Goal: Transaction & Acquisition: Obtain resource

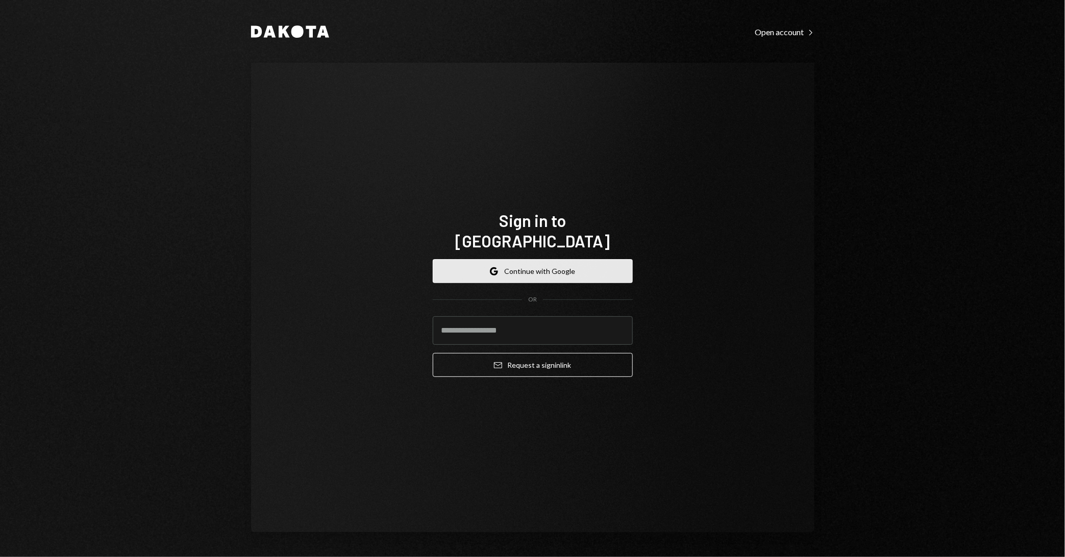
click at [555, 263] on button "Google Continue with Google" at bounding box center [533, 271] width 200 height 24
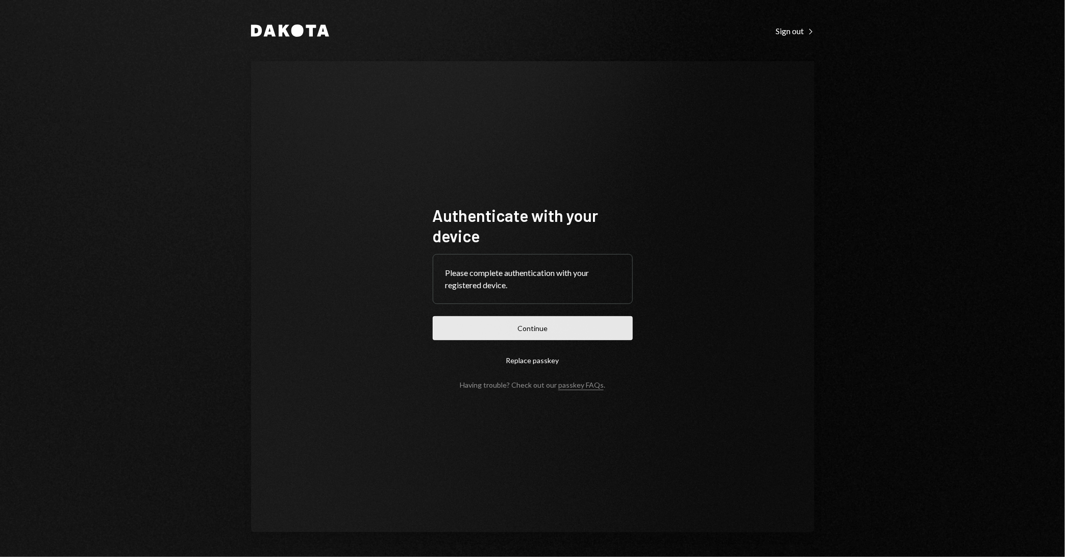
click at [591, 323] on button "Continue" at bounding box center [533, 329] width 200 height 24
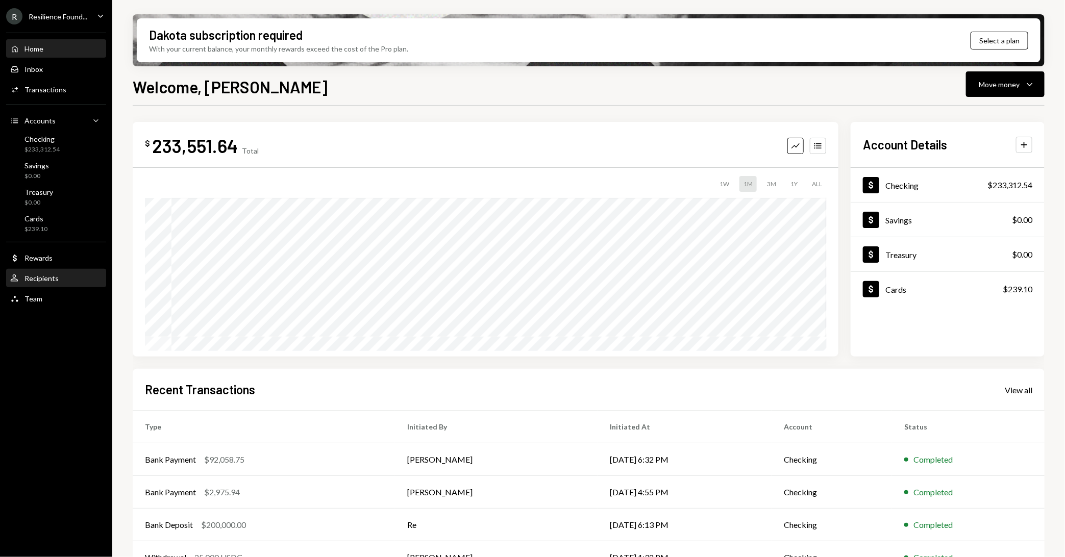
click at [56, 274] on div "User Recipients" at bounding box center [34, 278] width 48 height 9
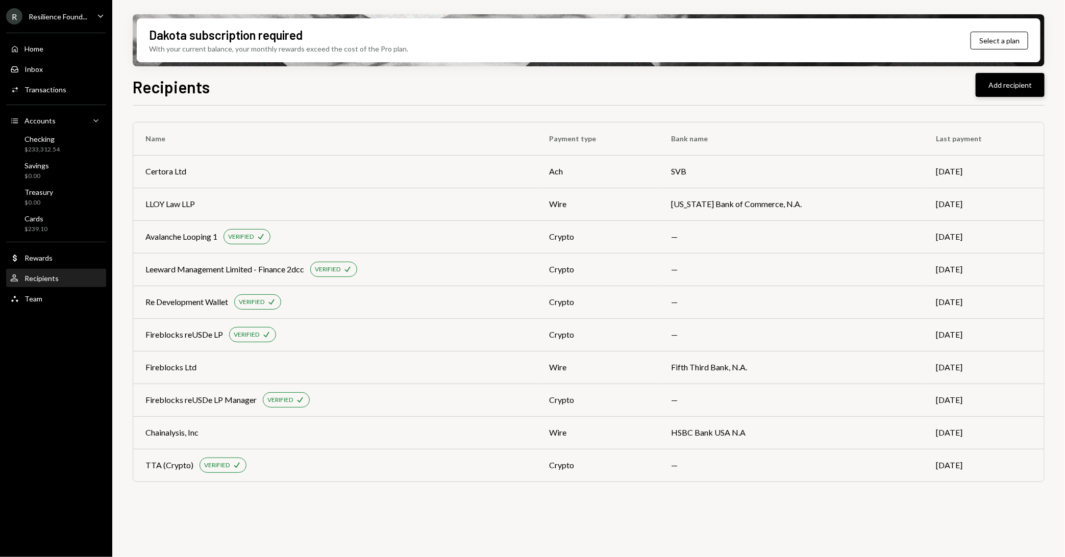
click at [999, 84] on button "Add recipient" at bounding box center [1010, 85] width 69 height 24
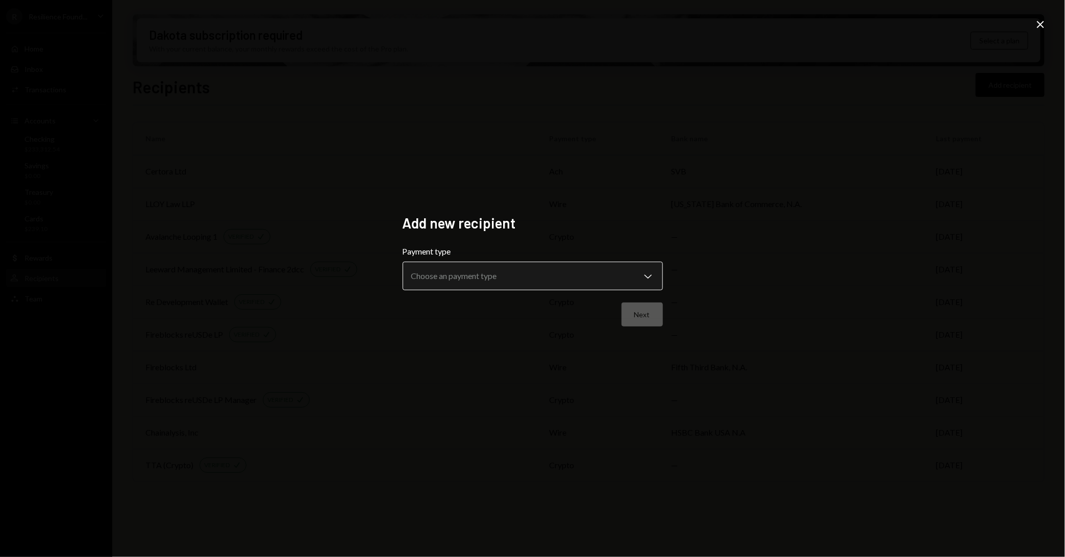
click at [480, 280] on body "R Resilience Found... Caret Down Home Home Inbox Inbox Activities Transactions …" at bounding box center [532, 278] width 1065 height 557
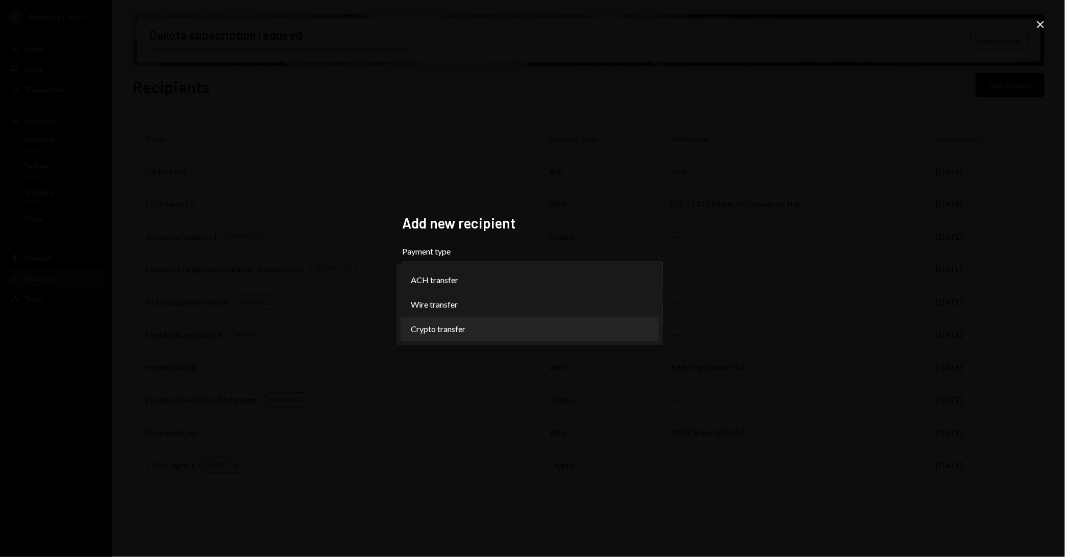
select select "******"
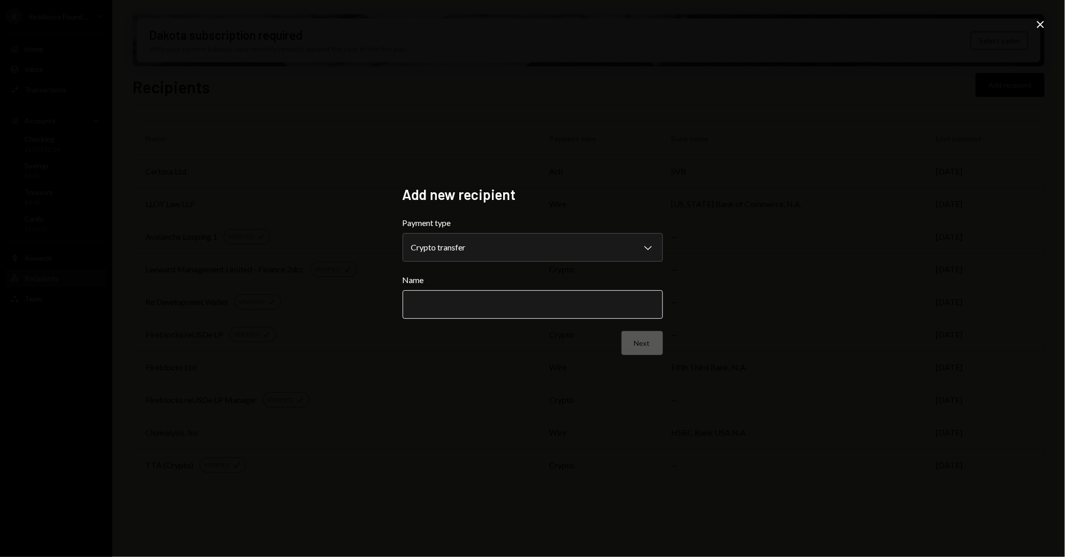
click at [543, 303] on input "Name" at bounding box center [533, 304] width 260 height 29
type input "**********"
click at [655, 352] on button "Next" at bounding box center [642, 343] width 41 height 24
click at [543, 252] on body "R Resilience Found... Caret Down Home Home Inbox Inbox Activities Transactions …" at bounding box center [532, 278] width 1065 height 557
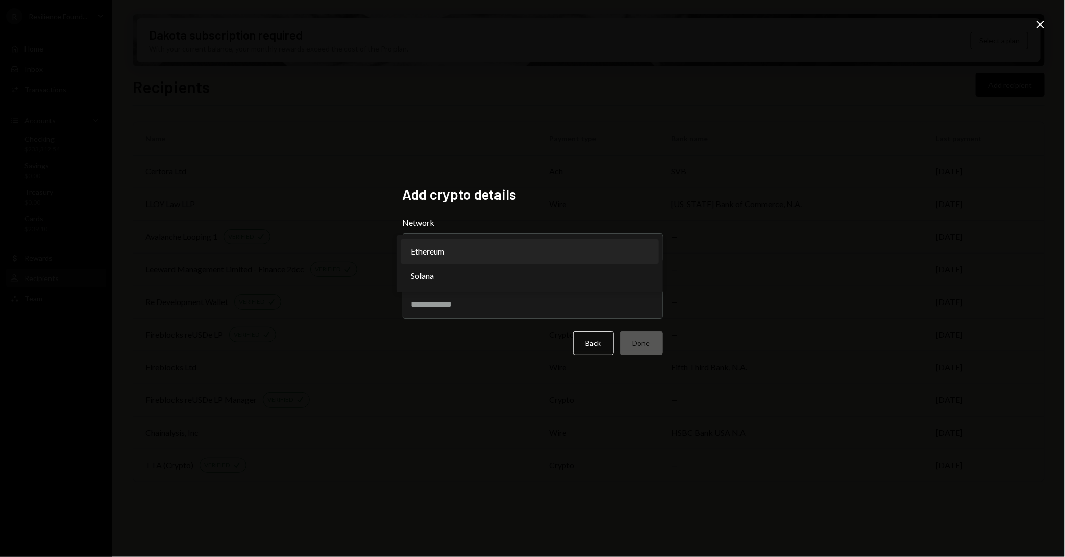
select select "**********"
click at [508, 302] on input "Address" at bounding box center [533, 304] width 260 height 29
paste input "**********"
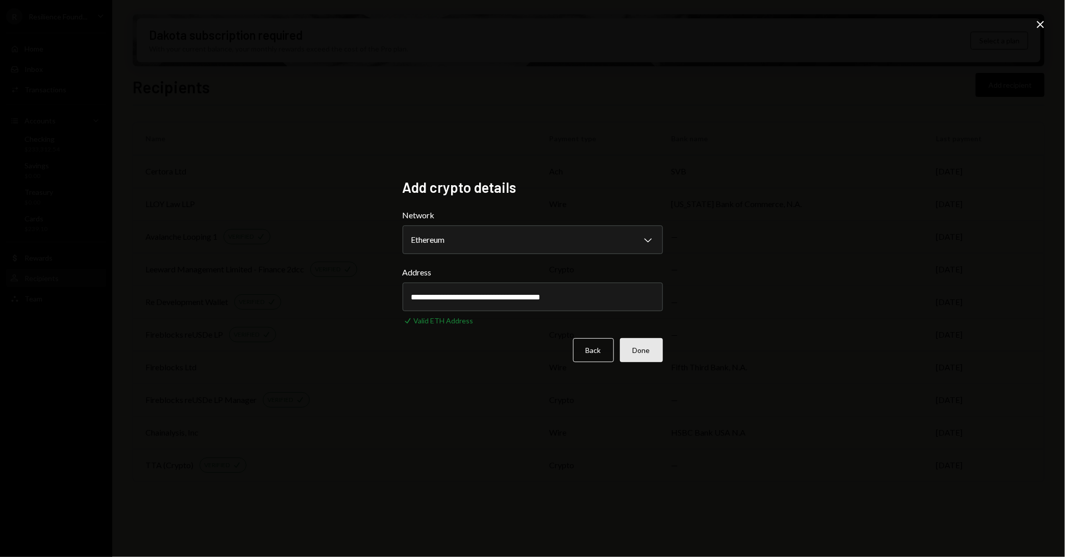
type input "**********"
click at [657, 353] on button "Done" at bounding box center [641, 350] width 43 height 24
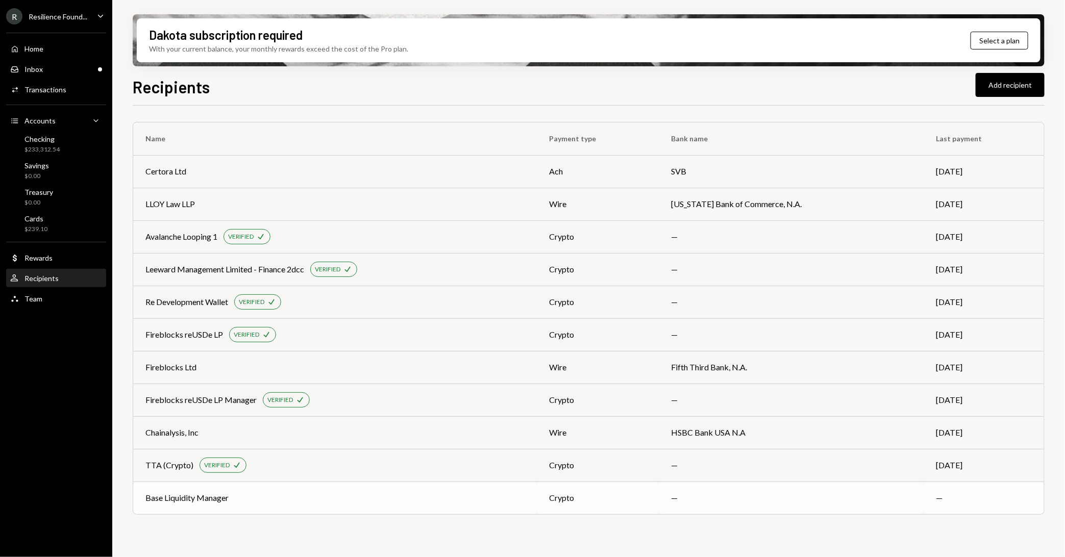
click at [433, 507] on td "Base Liquidity Manager" at bounding box center [335, 498] width 404 height 33
click at [54, 147] on div "$233,312.54" at bounding box center [42, 149] width 35 height 9
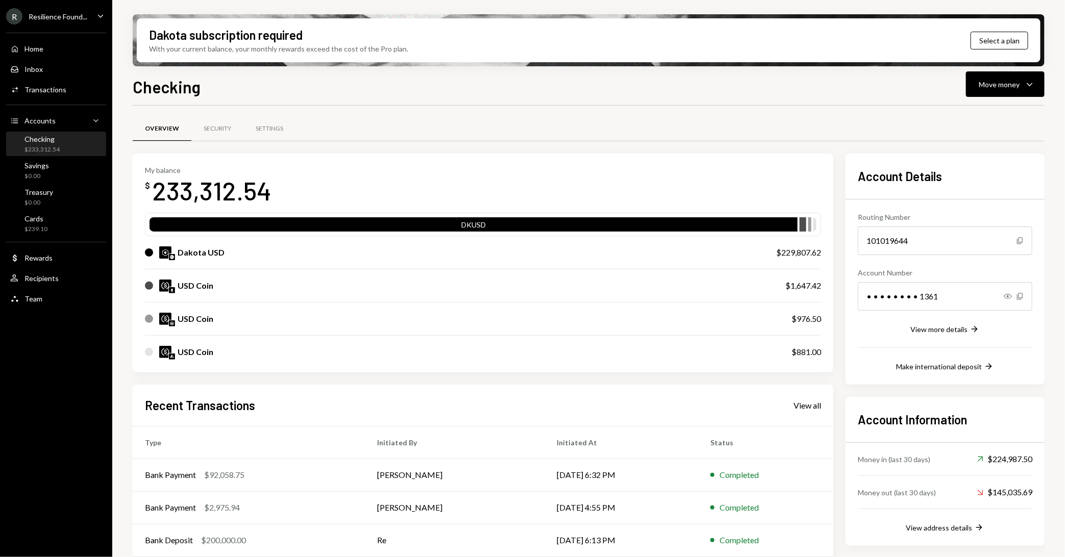
click at [705, 319] on div "USD Coin" at bounding box center [458, 319] width 626 height 12
click at [175, 321] on img at bounding box center [172, 324] width 6 height 6
click at [1022, 81] on div "Move money Caret Down" at bounding box center [1005, 84] width 53 height 12
click at [1001, 112] on div "Send" at bounding box center [997, 115] width 75 height 11
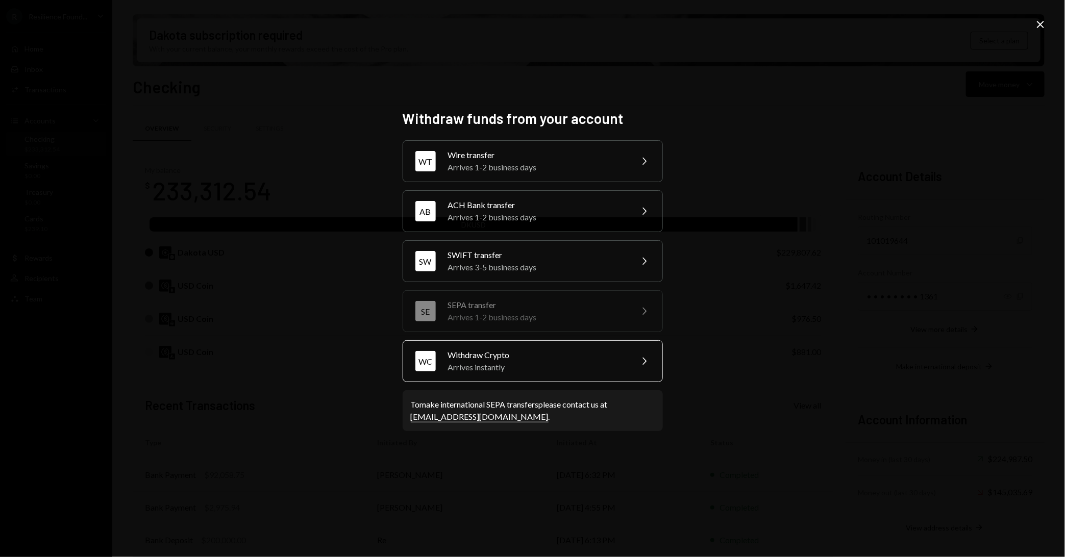
click at [528, 362] on div "Arrives instantly" at bounding box center [537, 367] width 178 height 12
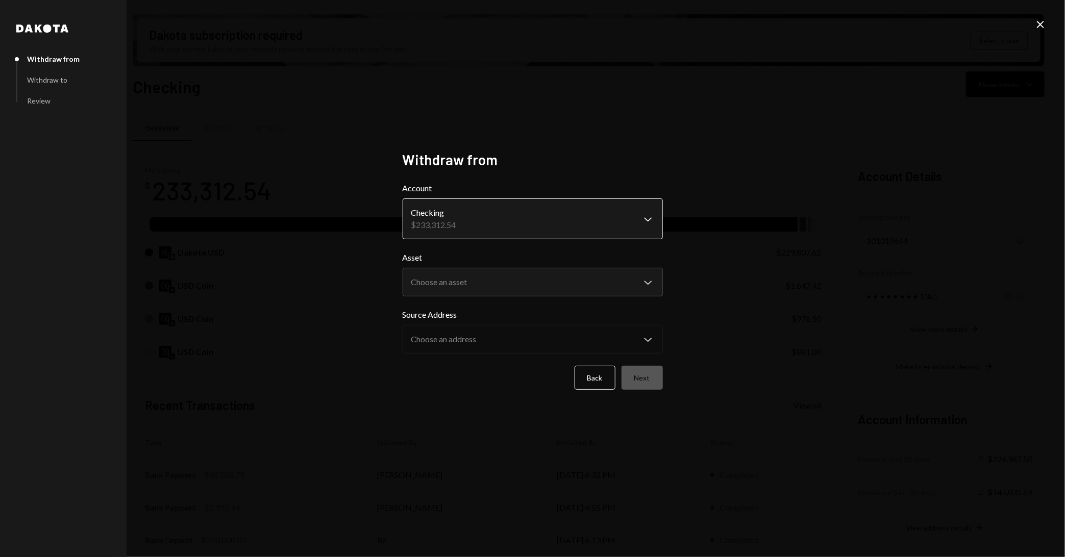
click at [506, 220] on body "R Resilience Found... Caret Down Home Home Inbox Inbox Activities Transactions …" at bounding box center [532, 278] width 1065 height 557
click at [503, 286] on body "R Resilience Found... Caret Down Home Home Inbox Inbox Activities Transactions …" at bounding box center [532, 278] width 1065 height 557
select select "****"
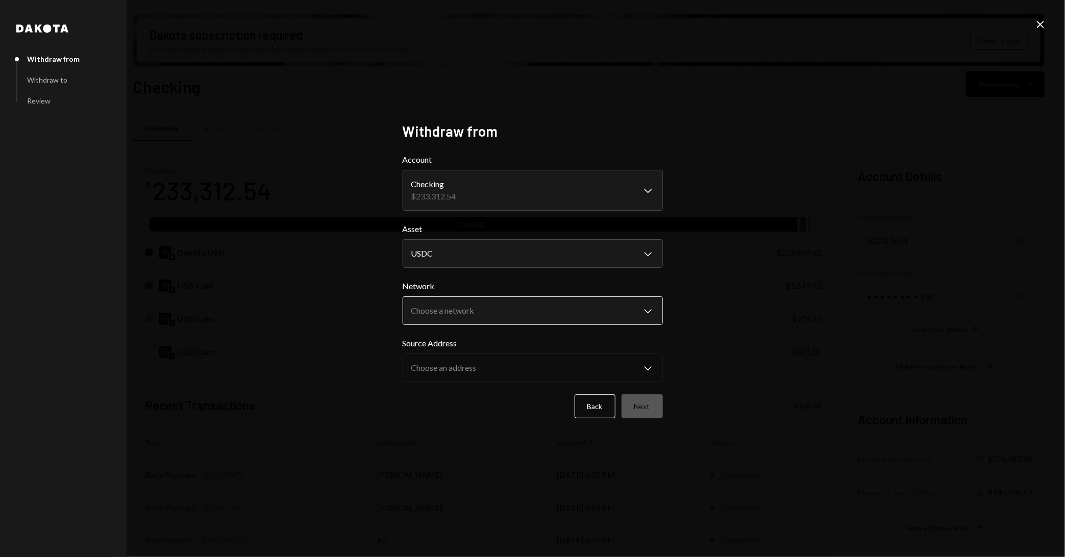
click at [497, 308] on body "R Resilience Found... Caret Down Home Home Inbox Inbox Activities Transactions …" at bounding box center [532, 278] width 1065 height 557
click at [602, 417] on button "Back" at bounding box center [595, 407] width 41 height 24
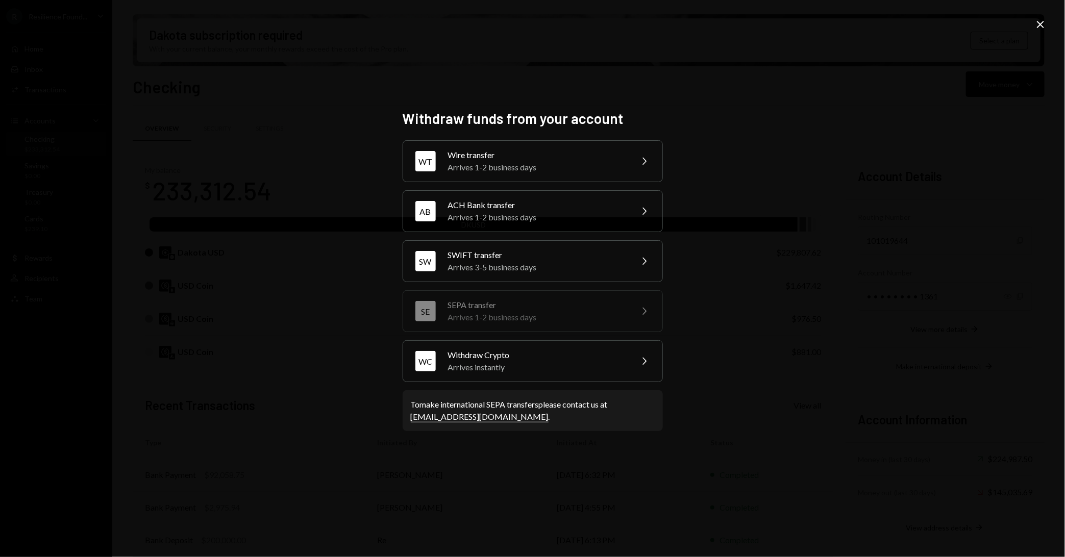
click at [407, 465] on div "Withdraw funds from your account WT Wire transfer Arrives 1-2 business days Che…" at bounding box center [532, 278] width 1065 height 557
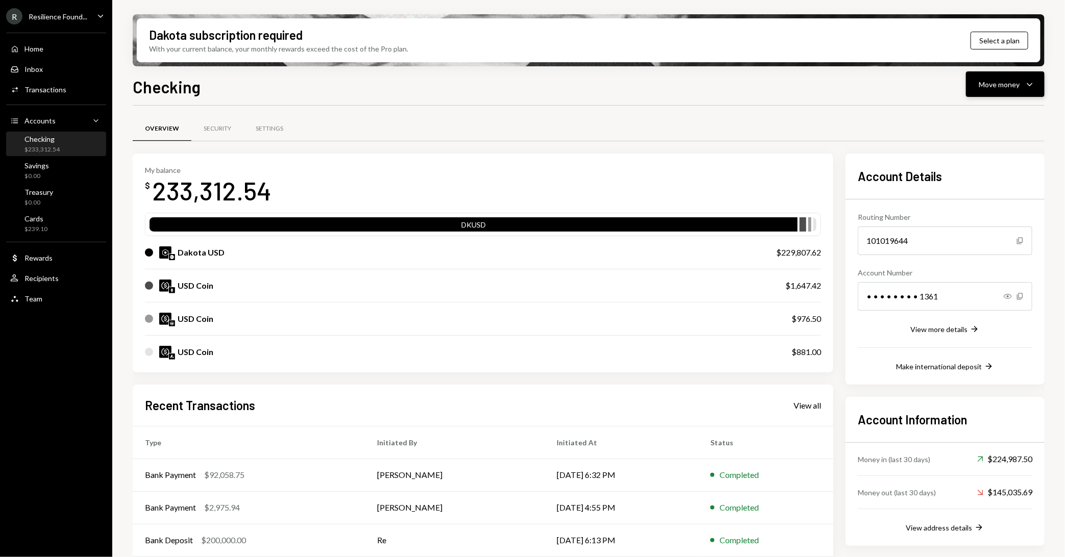
click at [998, 86] on div "Move money" at bounding box center [999, 84] width 41 height 11
click at [978, 188] on div "Swap stablecoins" at bounding box center [997, 192] width 75 height 11
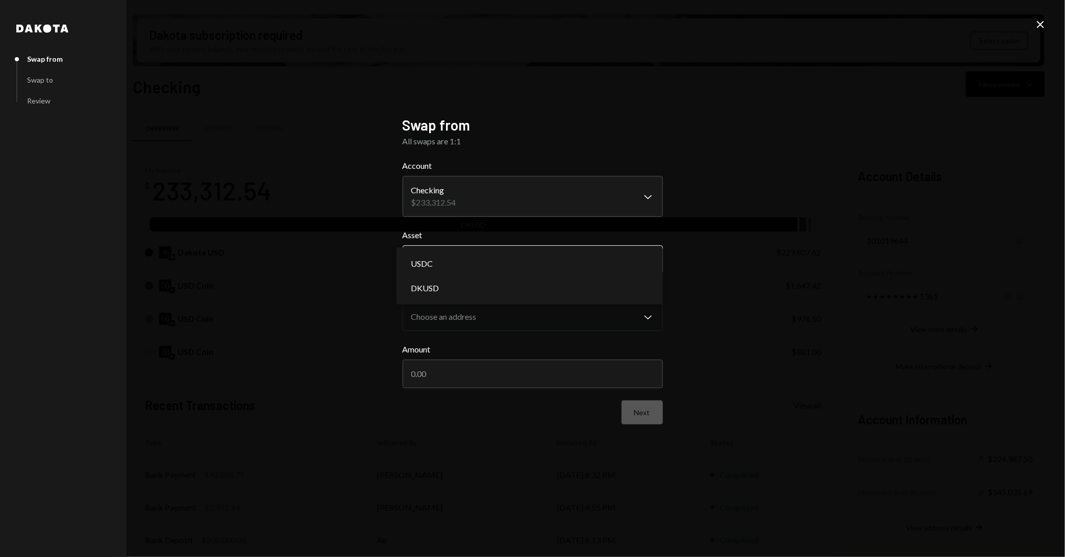
click at [574, 256] on body "R Resilience Found... Caret Down Home Home Inbox Inbox Activities Transactions …" at bounding box center [532, 278] width 1065 height 557
select select "****"
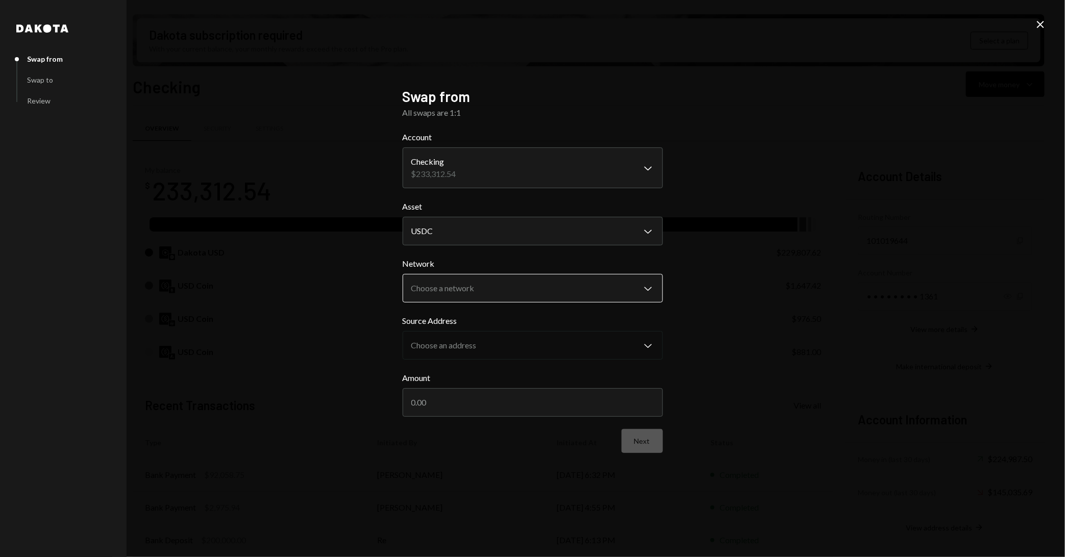
click at [521, 282] on body "R Resilience Found... Caret Down Home Home Inbox Inbox Activities Transactions …" at bounding box center [532, 278] width 1065 height 557
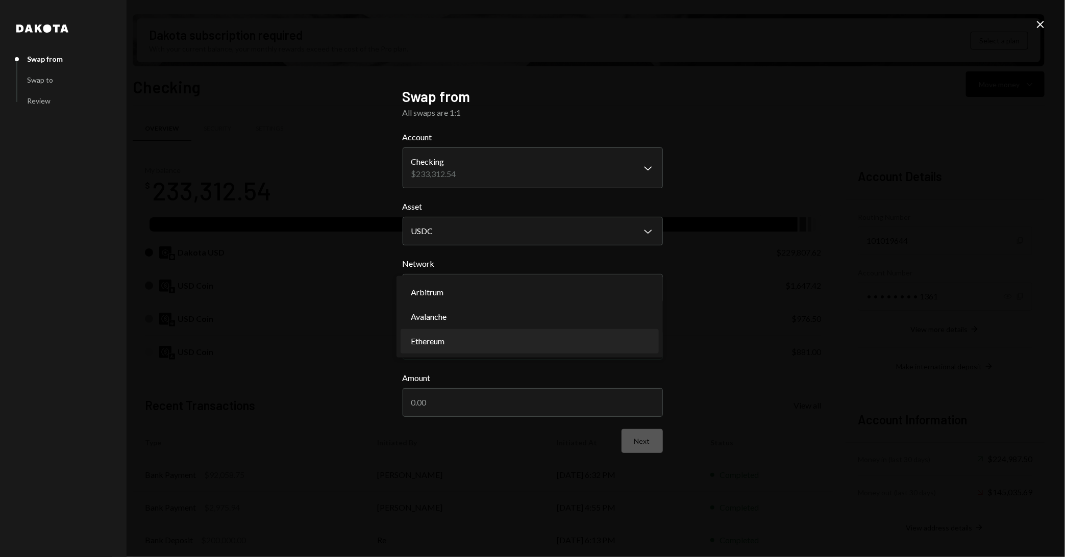
select select "**********"
click at [503, 335] on body "R Resilience Found... Caret Down Home Home Inbox Inbox Activities Transactions …" at bounding box center [532, 278] width 1065 height 557
click at [503, 335] on div "Primary 1,647.42 USDC" at bounding box center [530, 349] width 266 height 33
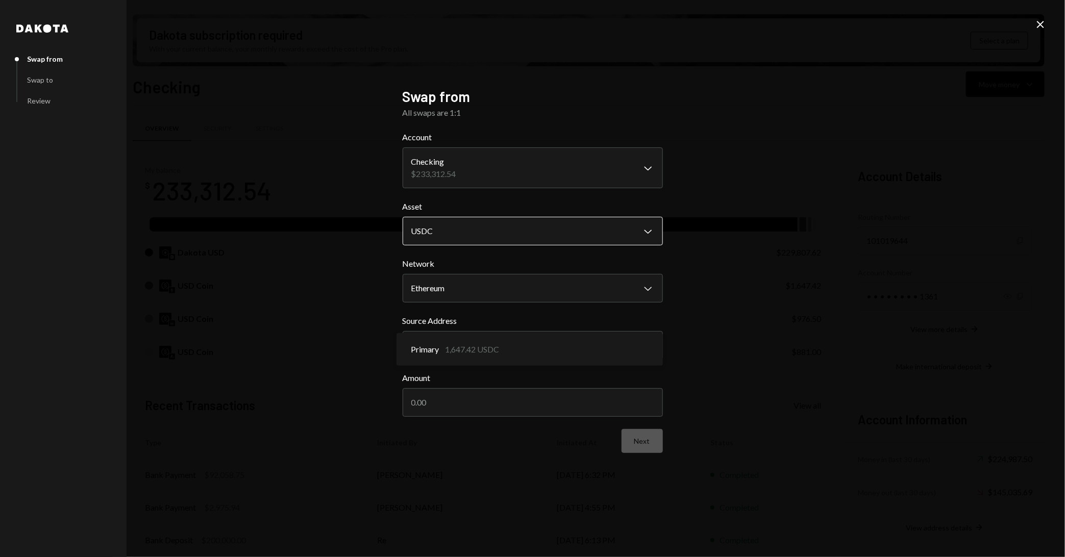
click at [497, 226] on body "R Resilience Found... Caret Down Home Home Inbox Inbox Activities Transactions …" at bounding box center [532, 278] width 1065 height 557
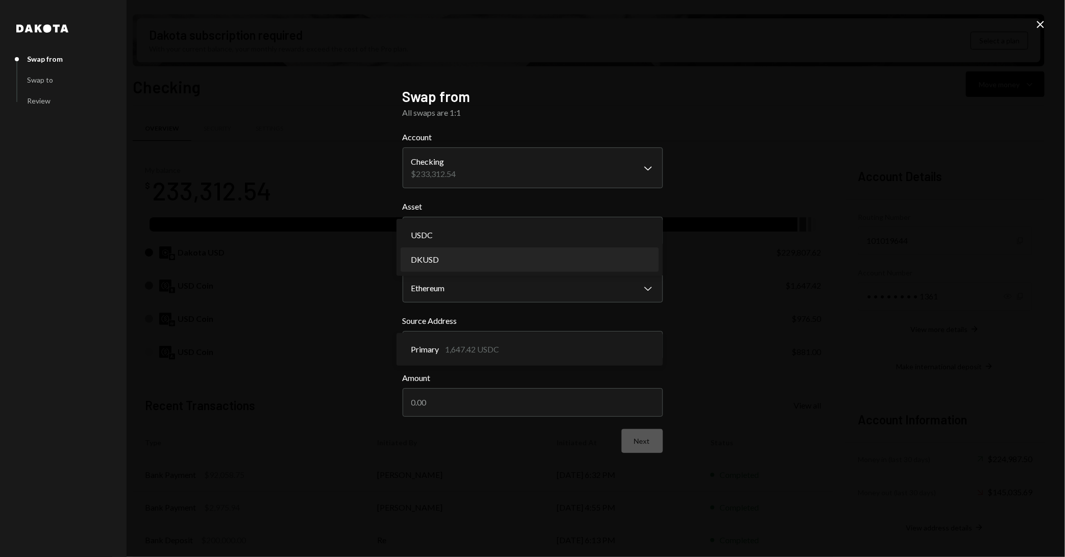
select select "*****"
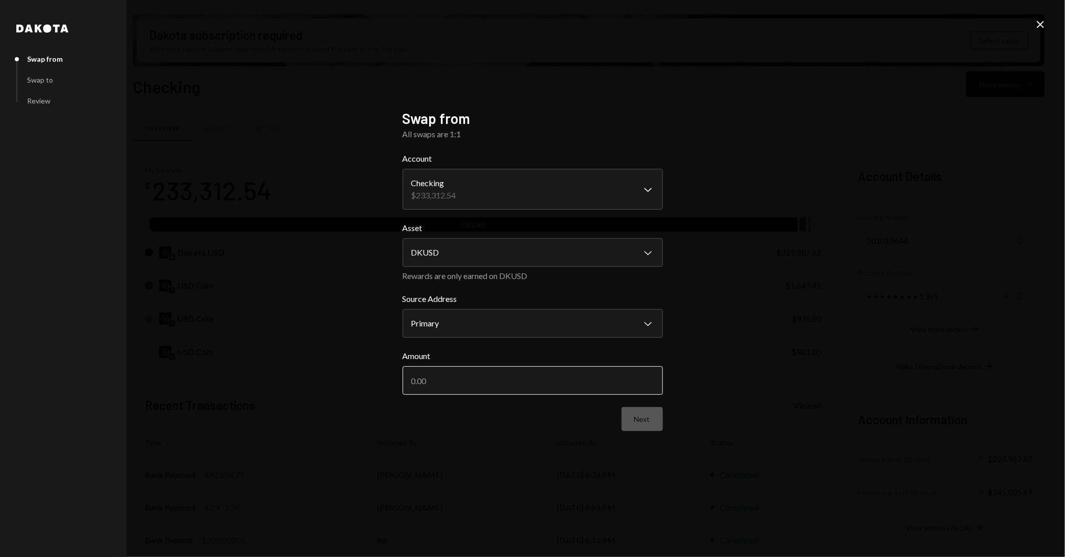
click at [489, 376] on input "Amount" at bounding box center [533, 381] width 260 height 29
type input "1100"
click at [644, 427] on button "Next" at bounding box center [642, 419] width 41 height 24
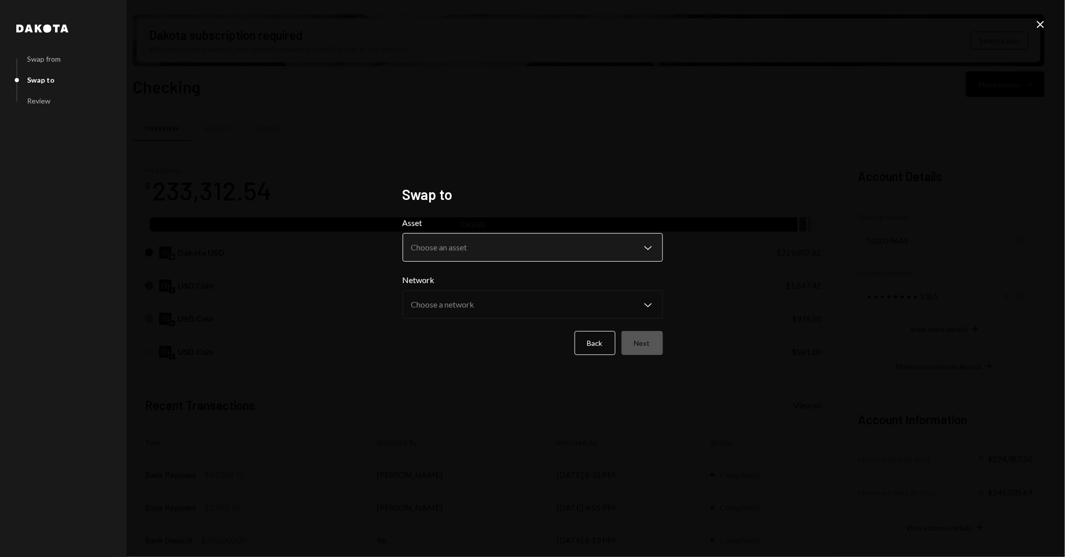
click at [527, 246] on body "R Resilience Found... Caret Down Home Home Inbox Inbox Activities Transactions …" at bounding box center [532, 278] width 1065 height 557
select select "****"
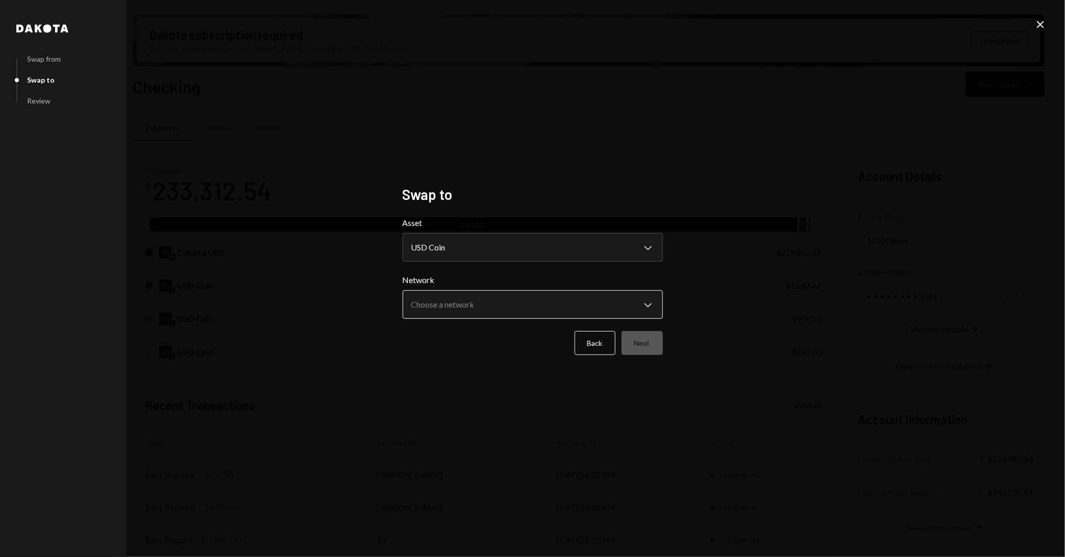
click at [523, 313] on body "R Resilience Found... Caret Down Home Home Inbox Inbox Activities Transactions …" at bounding box center [532, 278] width 1065 height 557
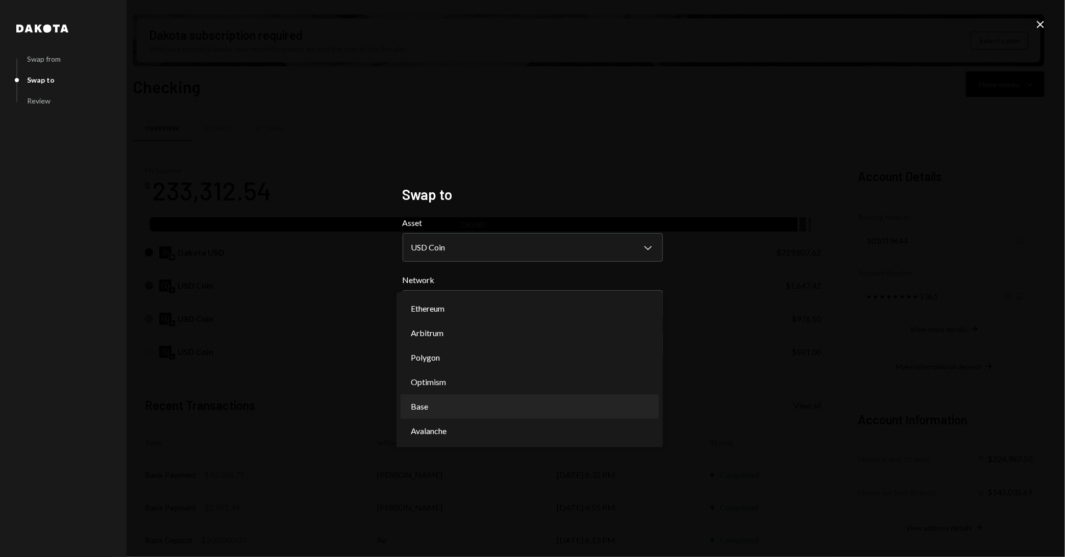
select select "**********"
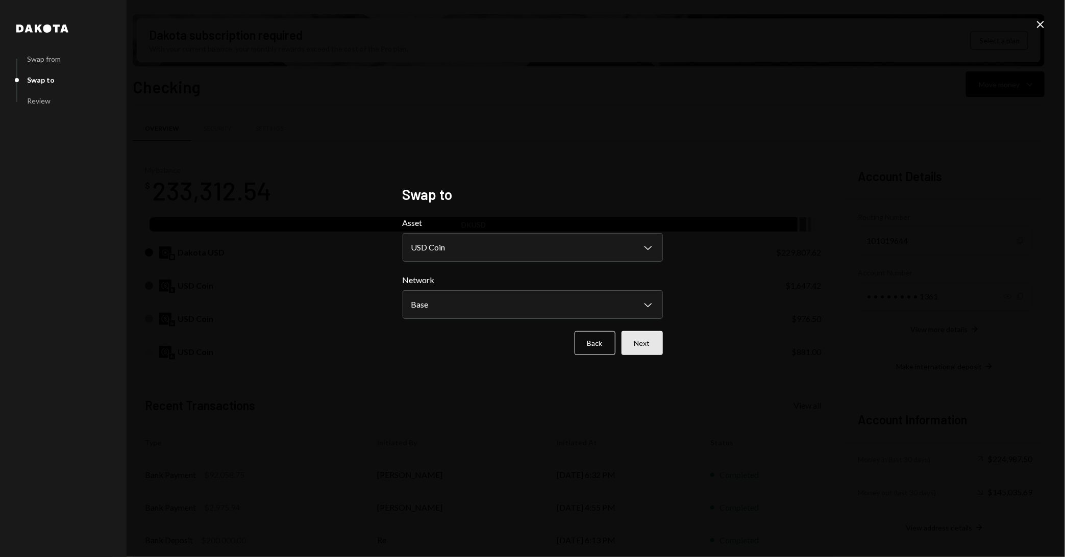
click at [647, 345] on button "Next" at bounding box center [642, 343] width 41 height 24
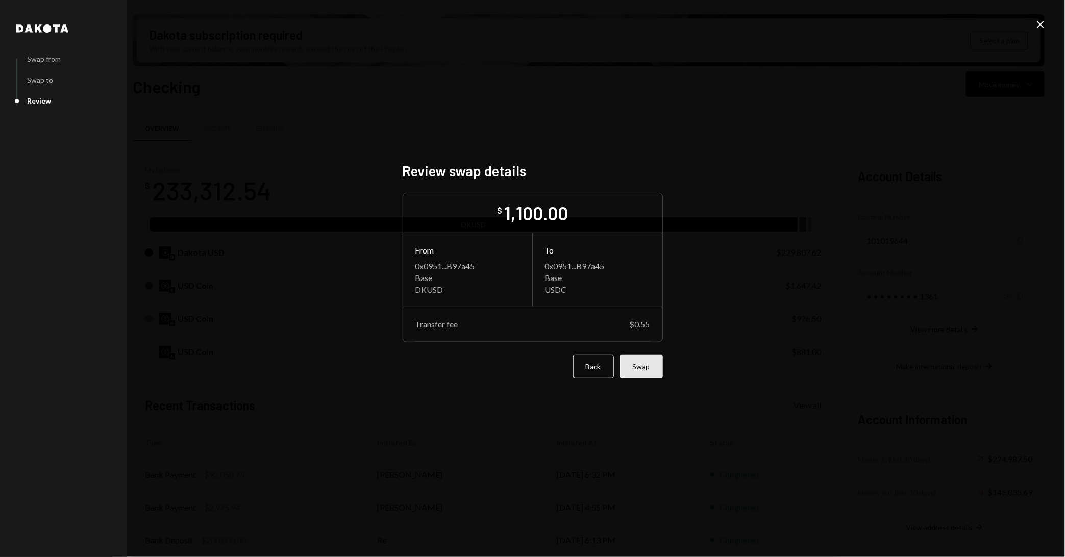
click at [652, 366] on button "Swap" at bounding box center [641, 367] width 43 height 24
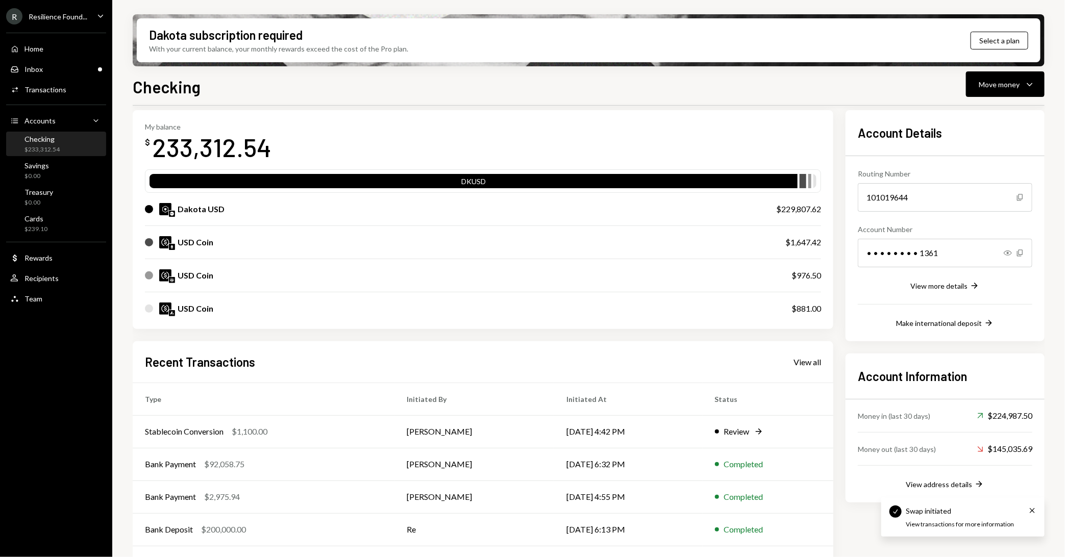
scroll to position [72, 0]
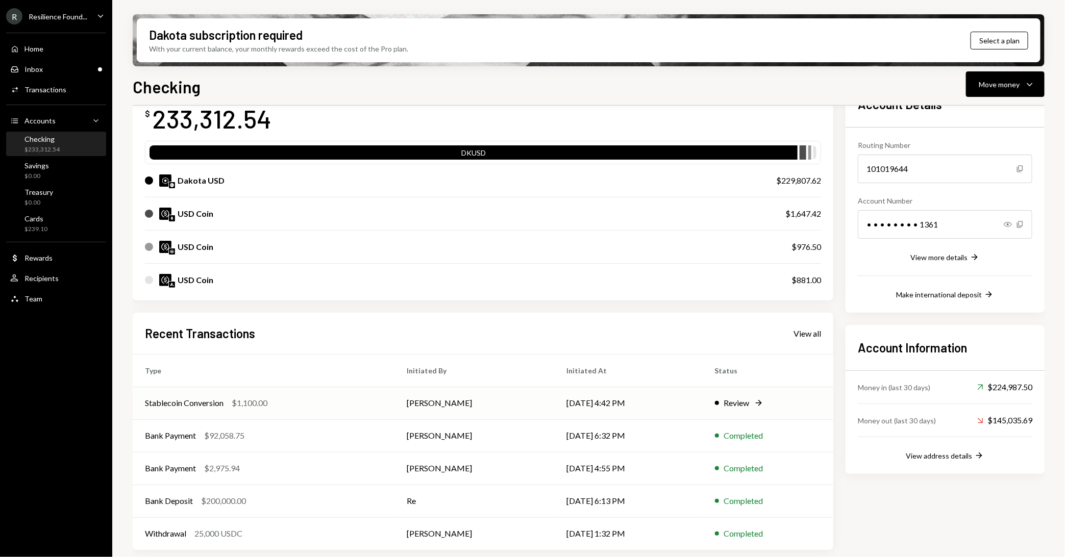
click at [736, 400] on div "Review" at bounding box center [737, 403] width 26 height 12
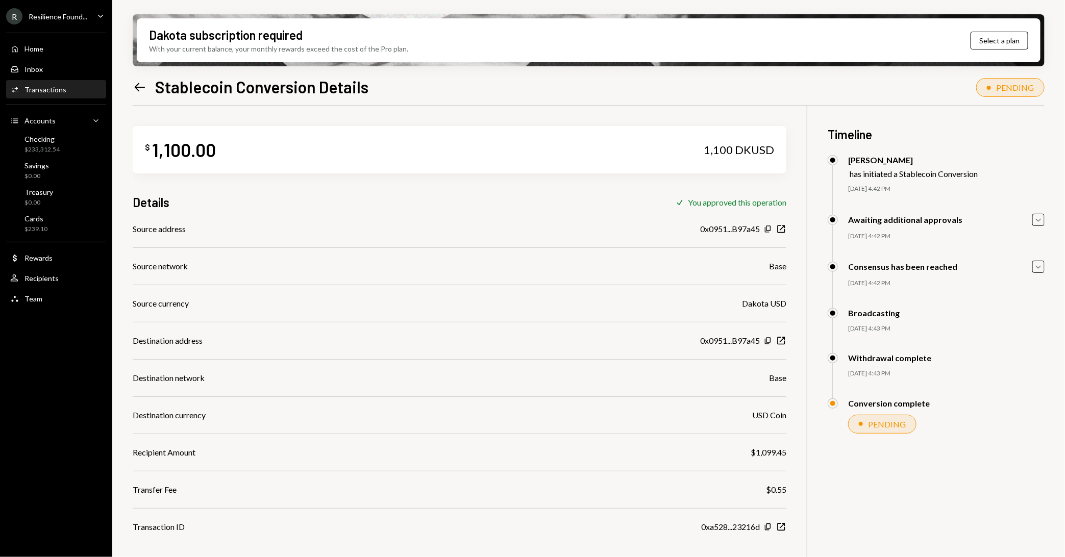
click at [137, 84] on icon "Left Arrow" at bounding box center [140, 87] width 14 height 14
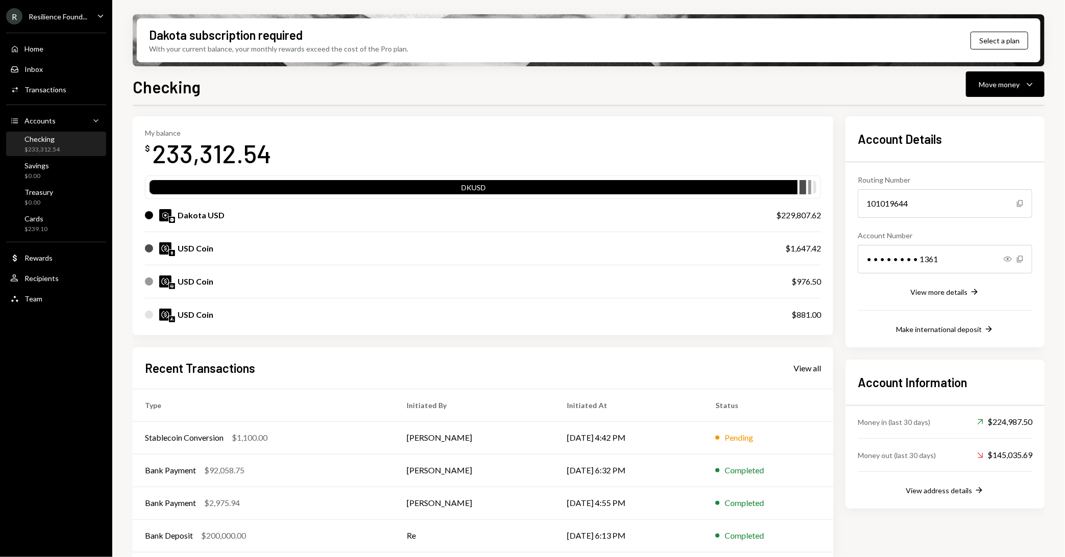
scroll to position [72, 0]
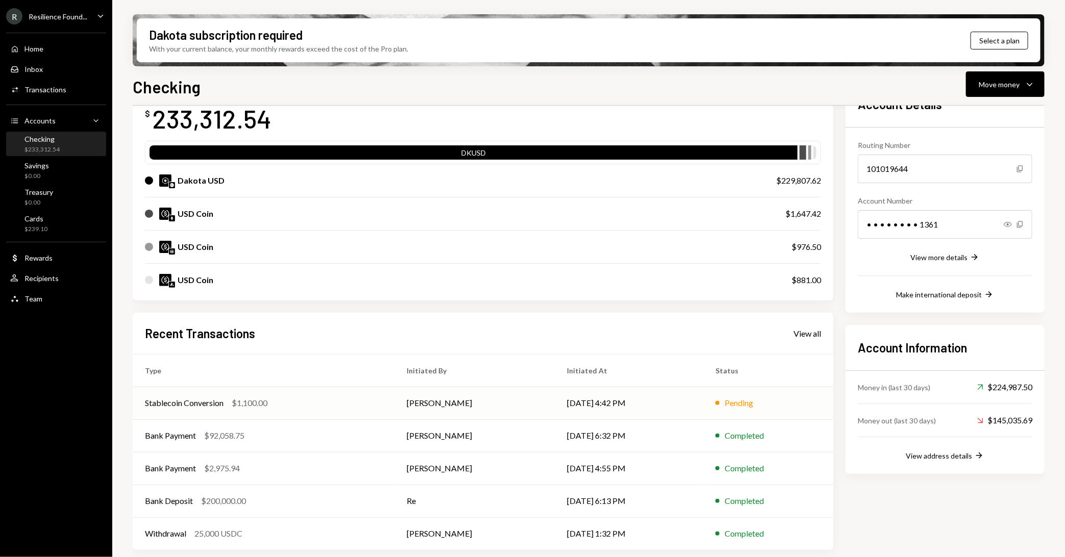
click at [381, 399] on td "Stablecoin Conversion $1,100.00" at bounding box center [264, 403] width 262 height 33
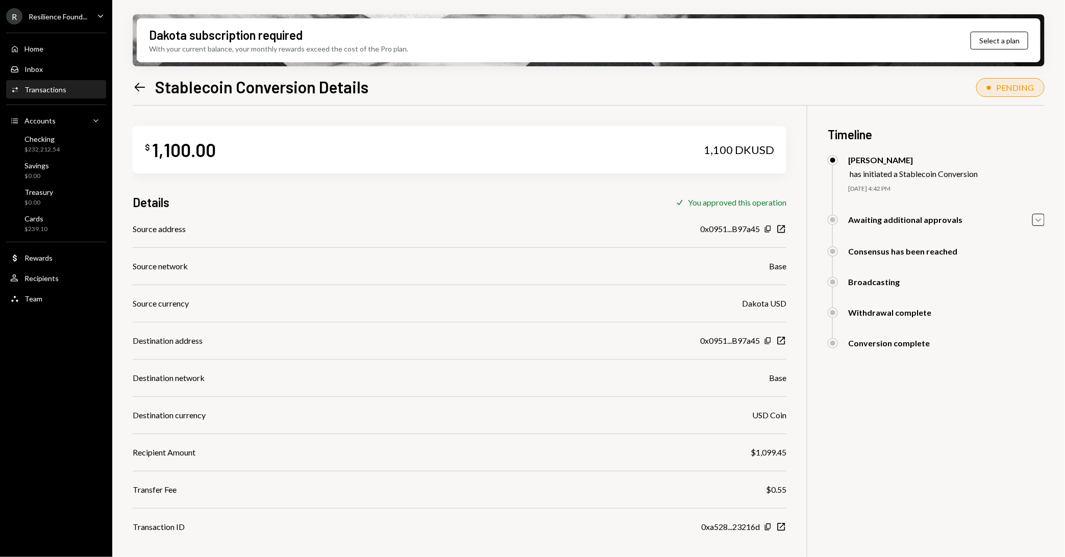
click at [141, 90] on icon "Left Arrow" at bounding box center [140, 87] width 14 height 14
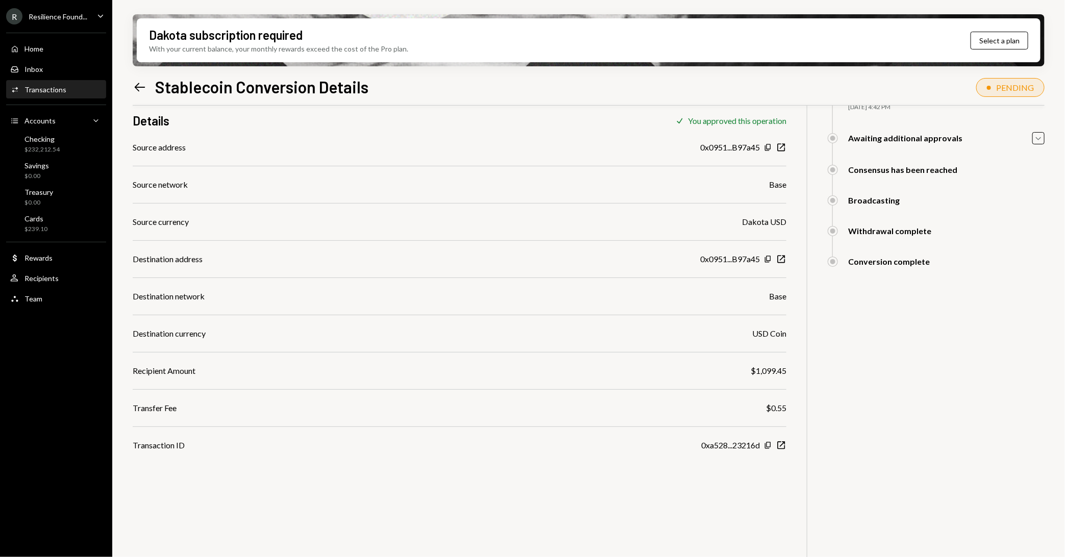
click at [134, 79] on link "Left Arrow" at bounding box center [140, 87] width 14 height 16
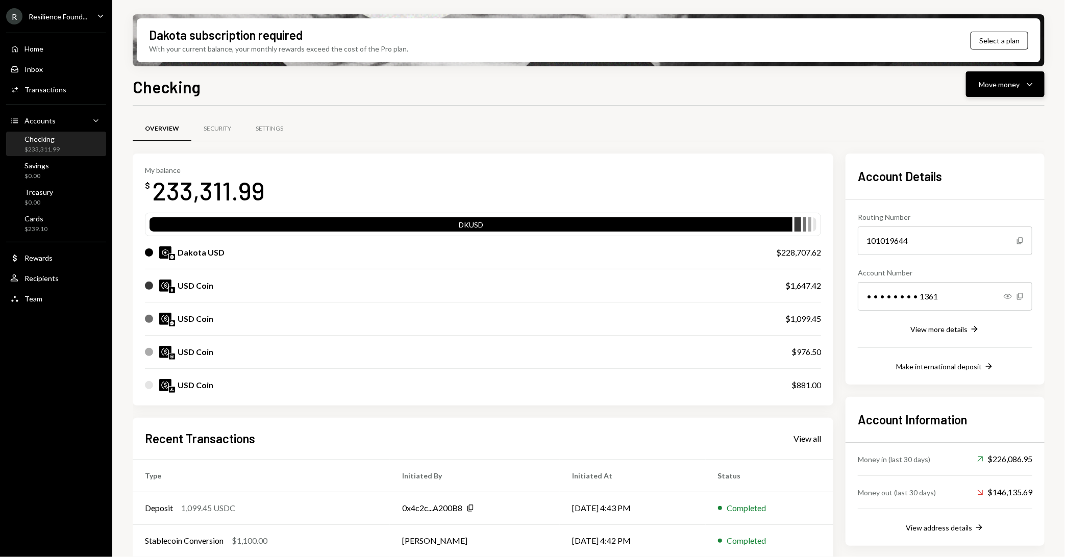
click at [1023, 84] on div "Move money Caret Down" at bounding box center [1005, 84] width 53 height 12
click at [979, 118] on div "Send" at bounding box center [997, 115] width 75 height 11
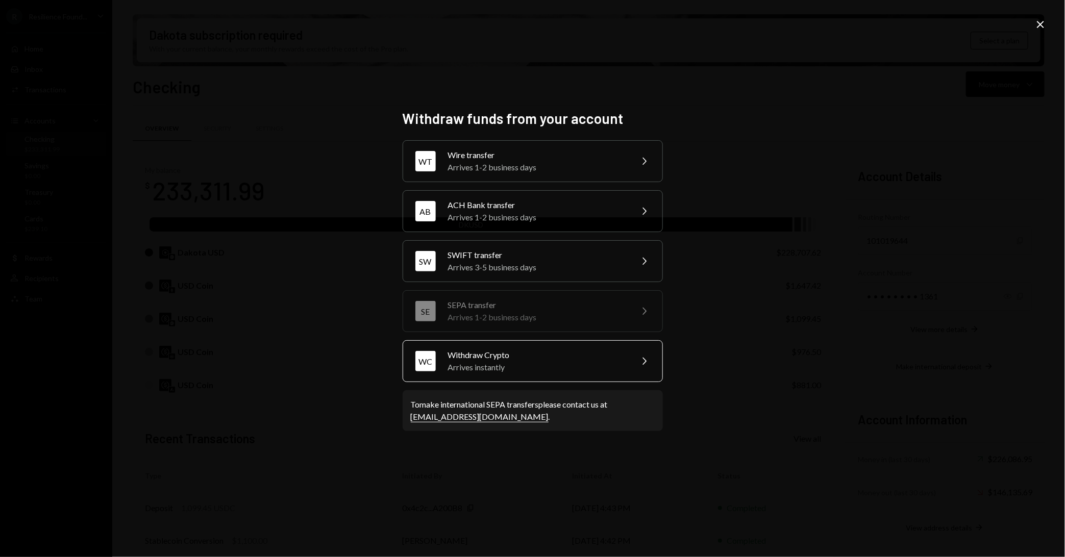
click at [593, 345] on div "WC Withdraw Crypto Arrives instantly Chevron Right" at bounding box center [533, 362] width 260 height 42
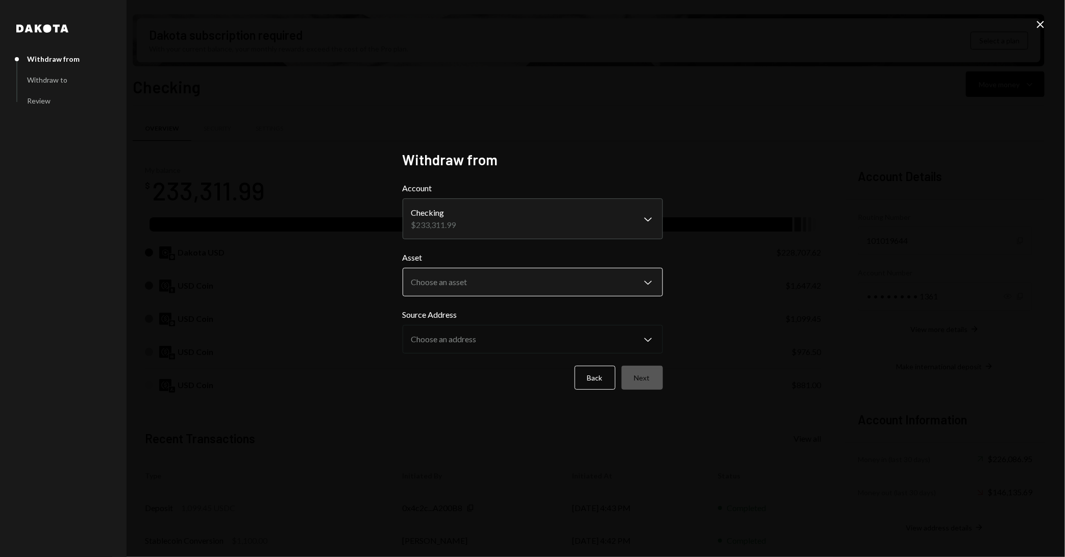
click at [544, 285] on body "R Resilience Found... Caret Down Home Home Inbox Inbox Activities Transactions …" at bounding box center [532, 278] width 1065 height 557
select select "****"
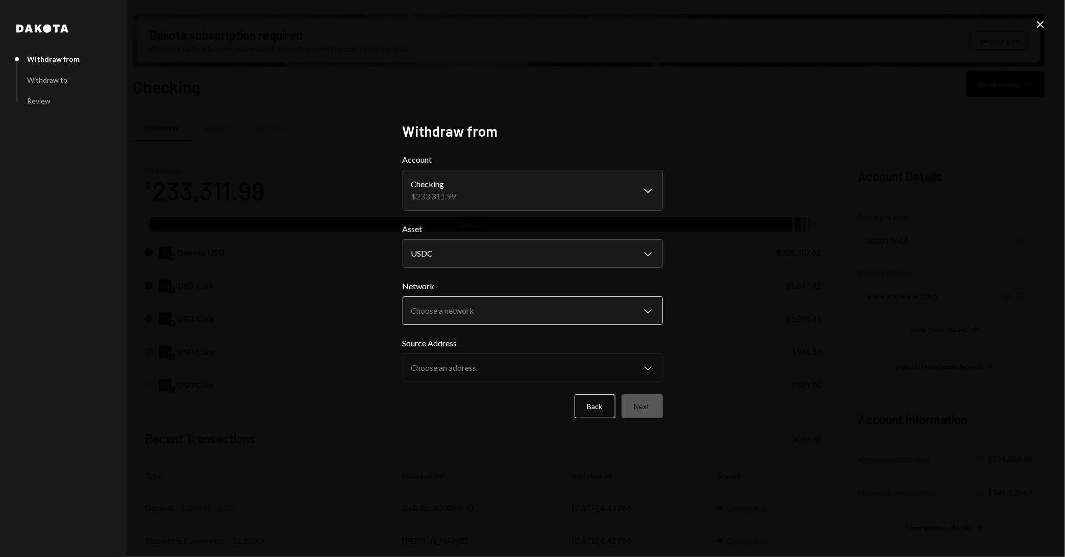
click at [525, 315] on body "R Resilience Found... Caret Down Home Home Inbox Inbox Activities Transactions …" at bounding box center [532, 278] width 1065 height 557
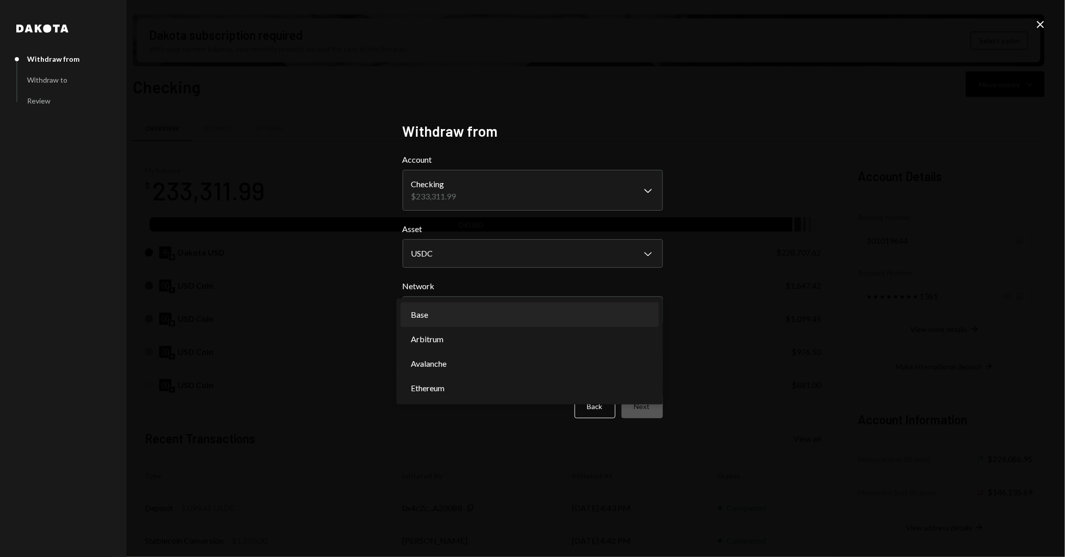
select select "**********"
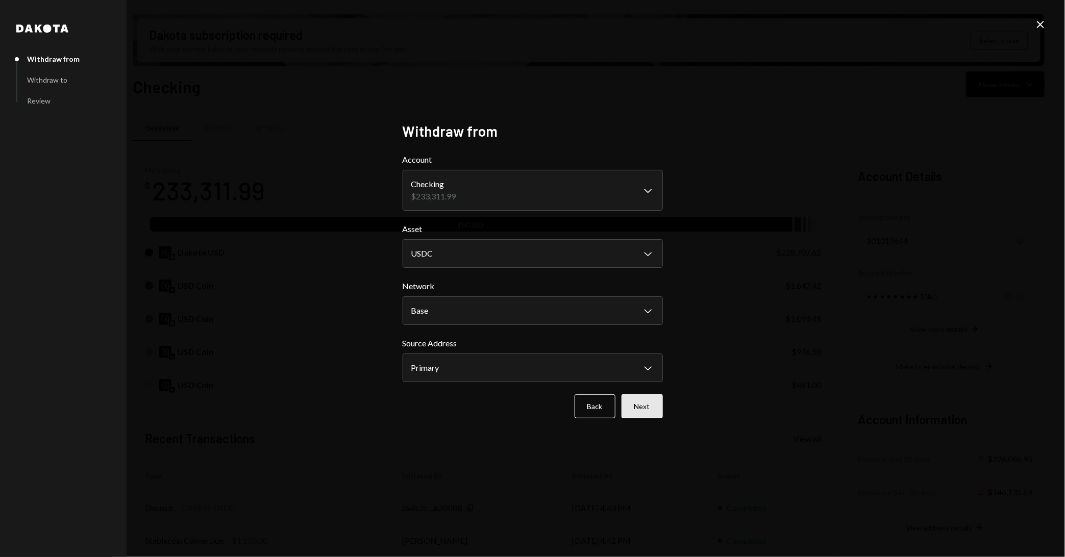
click at [651, 404] on button "Next" at bounding box center [642, 407] width 41 height 24
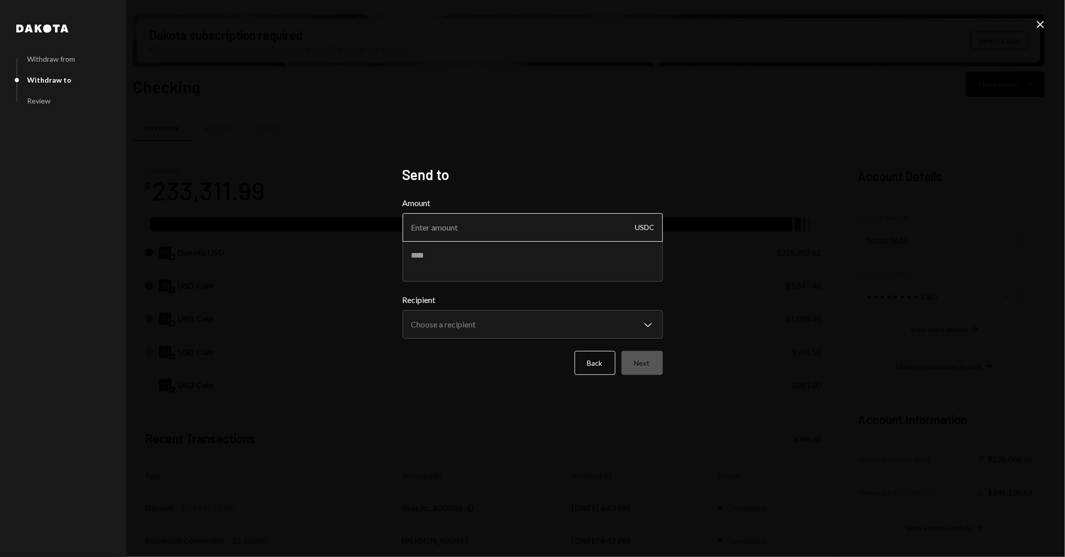
click at [544, 231] on input "Amount" at bounding box center [533, 227] width 260 height 29
type input "0"
type input "1"
type input "1000"
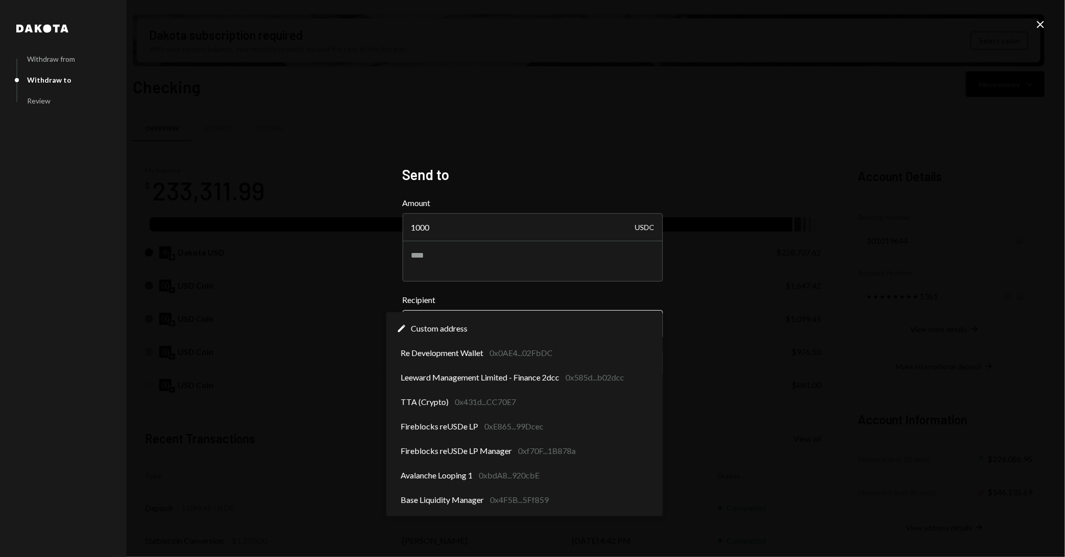
click at [508, 325] on body "R Resilience Found... Caret Down Home Home Inbox Inbox Activities Transactions …" at bounding box center [532, 278] width 1065 height 557
select select "**********"
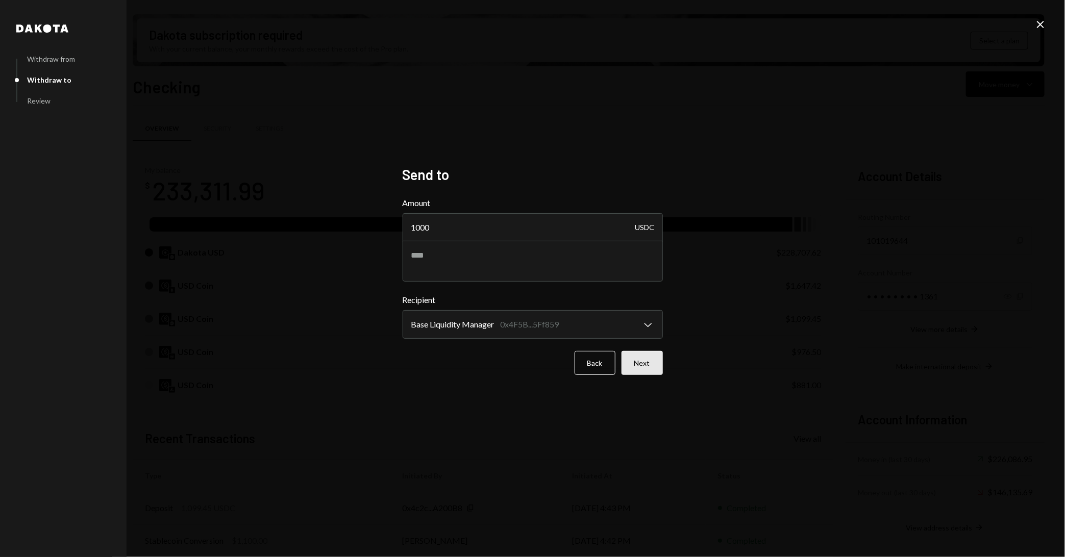
click at [634, 360] on button "Next" at bounding box center [642, 363] width 41 height 24
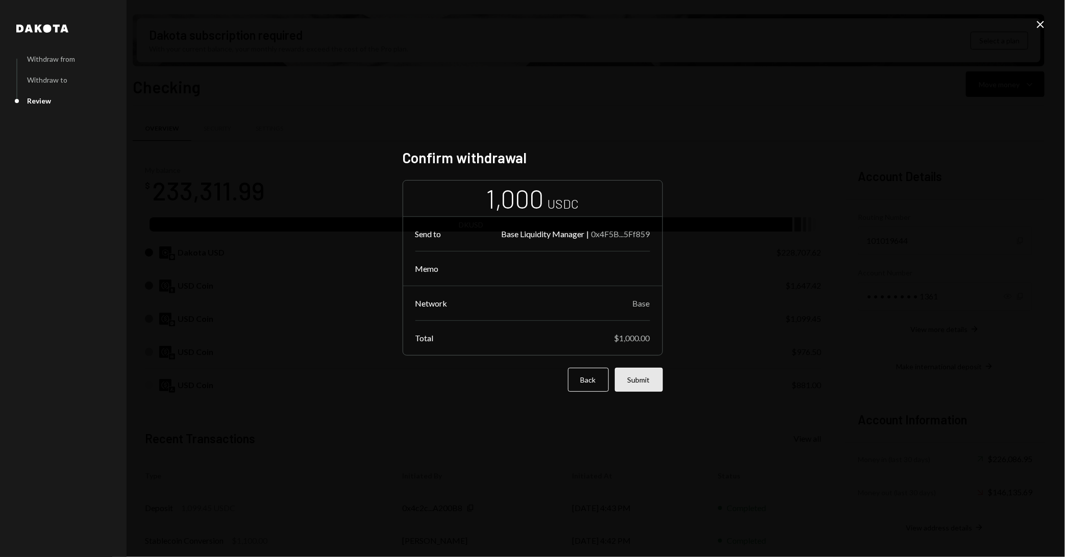
click at [641, 380] on button "Submit" at bounding box center [639, 380] width 48 height 24
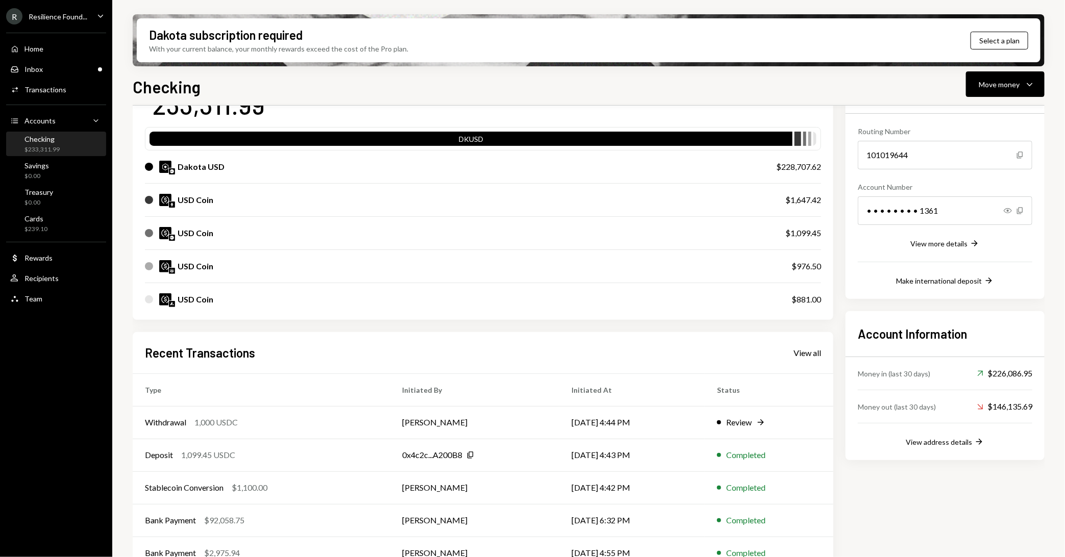
scroll to position [105, 0]
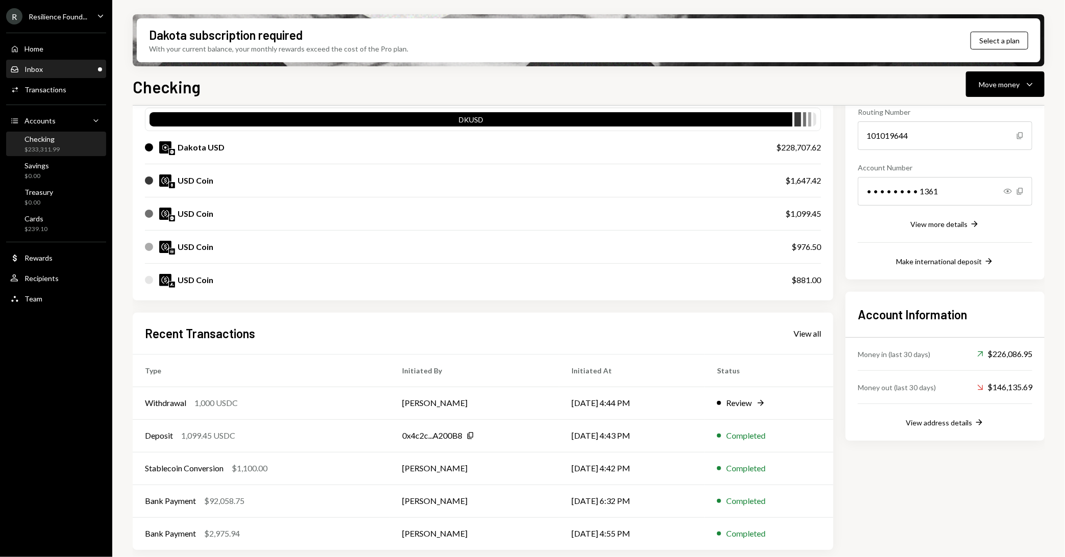
click at [52, 68] on div "Inbox Inbox" at bounding box center [56, 69] width 92 height 9
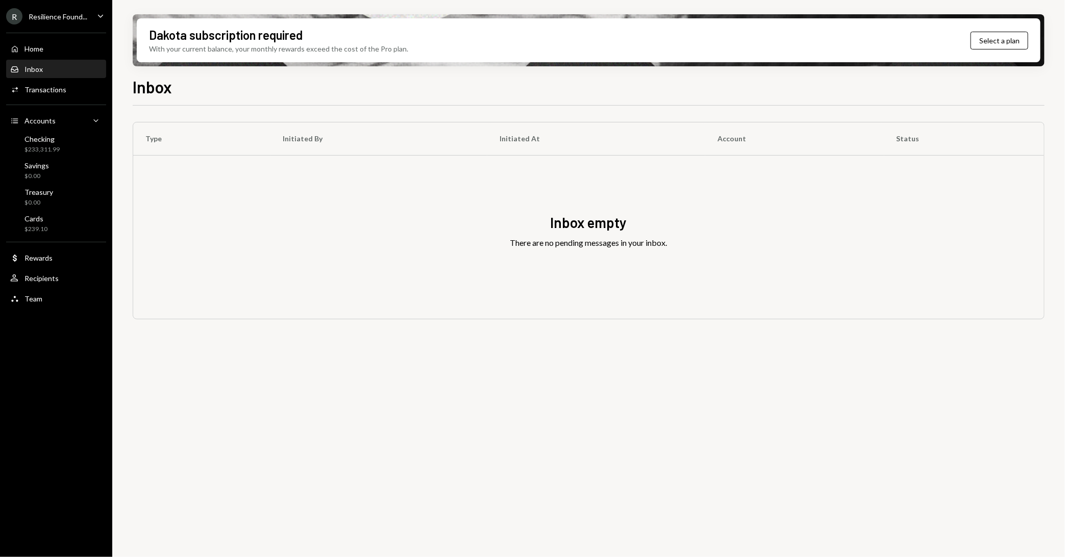
click at [55, 60] on link "Inbox Inbox" at bounding box center [56, 69] width 100 height 18
click at [41, 141] on div "Checking" at bounding box center [42, 139] width 35 height 9
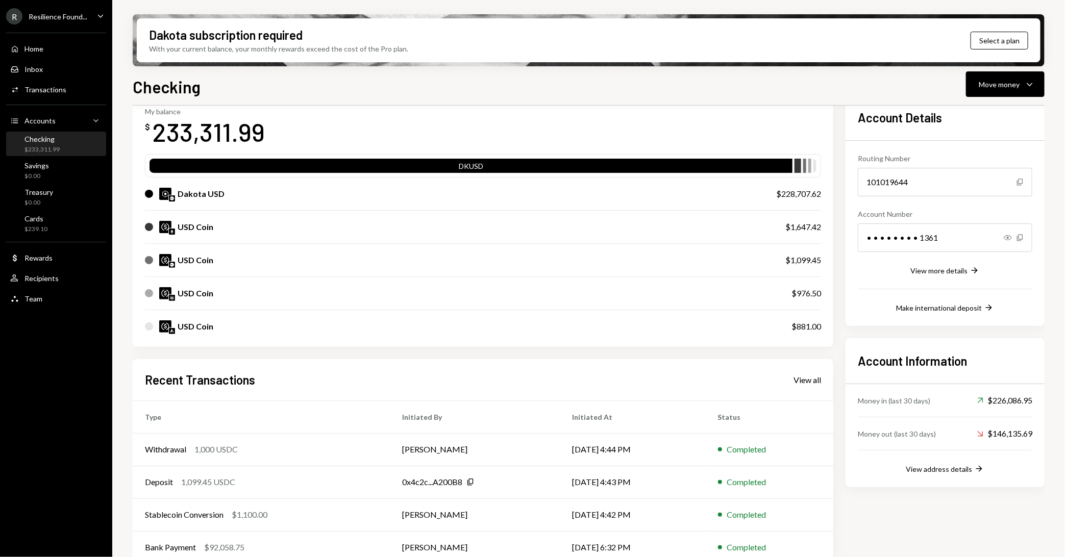
scroll to position [105, 0]
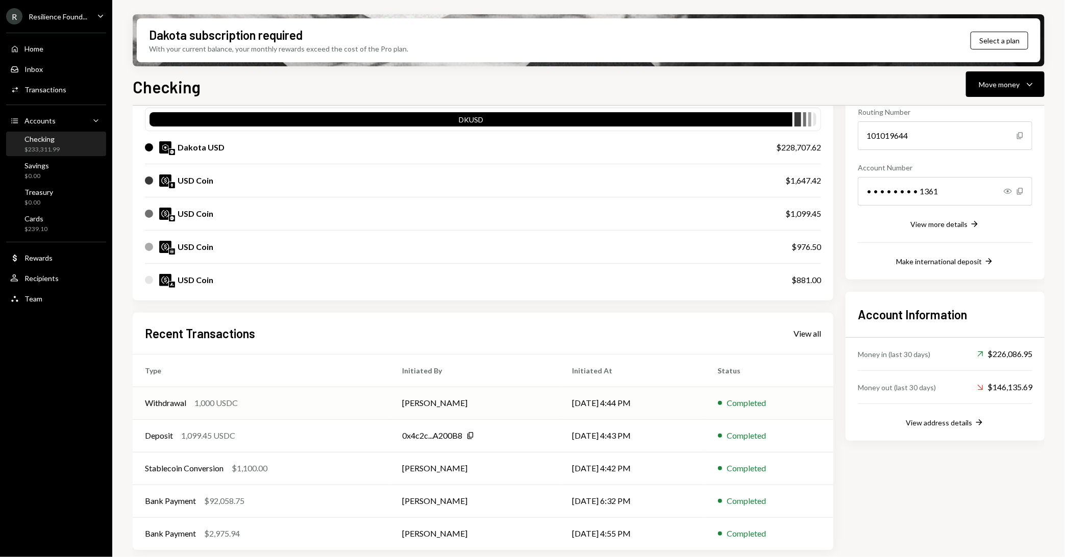
click at [318, 408] on td "Withdrawal 1,000 USDC" at bounding box center [261, 403] width 257 height 33
